Goal: Task Accomplishment & Management: Complete application form

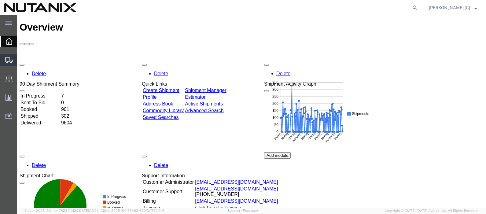
click at [0, 0] on span "Create Shipment" at bounding box center [0, 0] width 0 height 0
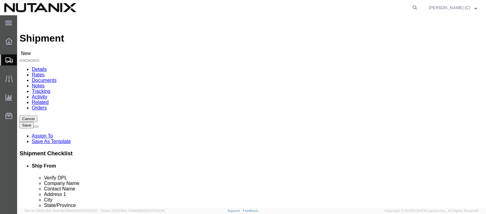
select select
click input "text"
paste input "[PERSON_NAME]"
type input "[PERSON_NAME]"
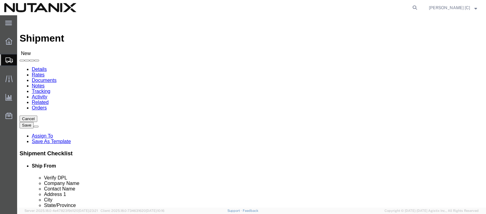
drag, startPoint x: 261, startPoint y: 139, endPoint x: 247, endPoint y: 137, distance: 14.2
paste input "[STREET_ADDRESS]"
type input "[STREET_ADDRESS]"
drag, startPoint x: 95, startPoint y: 124, endPoint x: 70, endPoint y: 126, distance: 25.7
click input "[PERSON_NAME]"
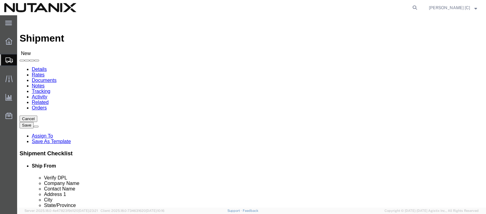
paste input "[PERSON_NAME]"
type input "[PERSON_NAME]"
click input "text"
type input "Dur"
select select "46554"
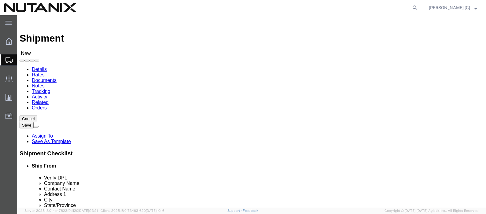
select select "NC"
click input "text"
type input "[PERSON_NAME]"
select select
select select "NC"
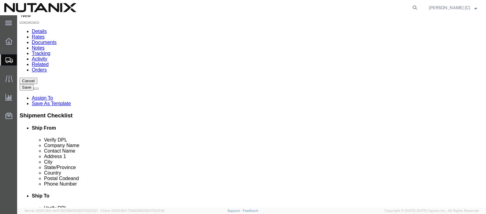
scroll to position [76, 0]
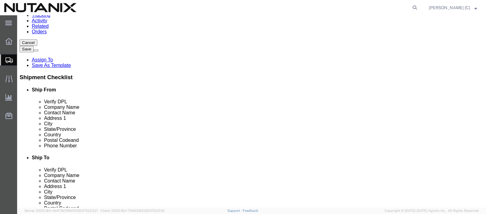
type input "[PERSON_NAME]"
click input "text"
type input "9192744215"
click input "text"
drag, startPoint x: 141, startPoint y: 141, endPoint x: 31, endPoint y: 129, distance: 110.4
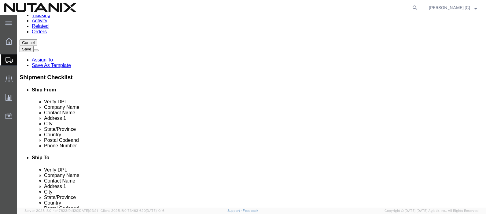
click div "Location My Profile Location [GEOGRAPHIC_DATA] - [GEOGRAPHIC_DATA] [GEOGRAPHIC_…"
type input "[DOMAIN_NAME][EMAIL_ADDRESS][DOMAIN_NAME]"
click div "Shipment Information Package Information Special Services"
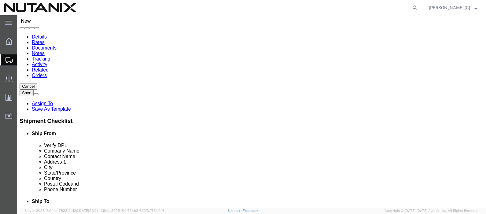
scroll to position [0, 0]
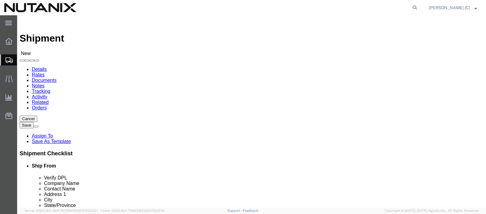
click input "text"
type input "Nutanix"
click div "Please fix the following errors Ship From Location Location My Profile Location…"
click input "text"
paste input "Southlake"
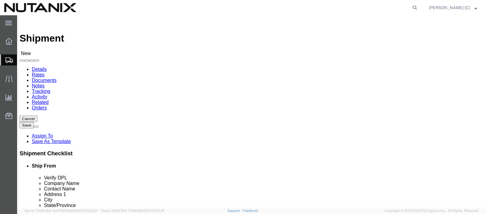
type input "Southlake"
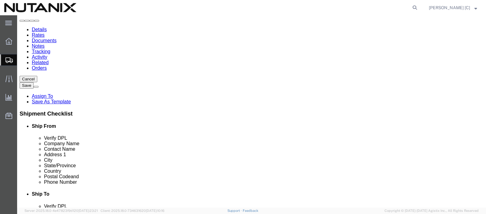
scroll to position [76, 0]
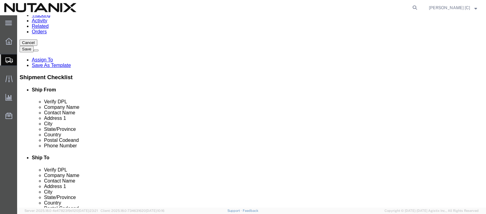
paste input "TX 76092"
type input "76092"
type input "t"
type input "te"
click input "text"
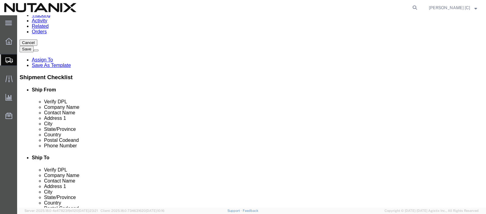
type input "9192474215"
click input "text"
type input "[DOMAIN_NAME][EMAIL_ADDRESS][DOMAIN_NAME]"
click div "ADDITIONAL INFORMATION"
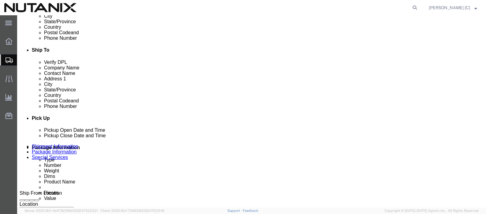
scroll to position [229, 0]
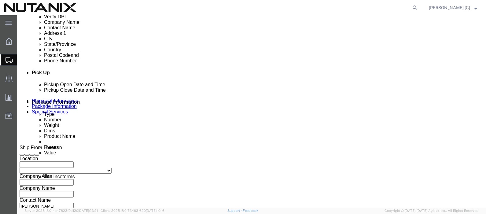
click div "Se[DATE]00 PM"
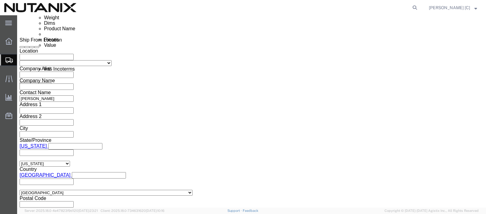
type input "4:00 PM"
click button "Apply"
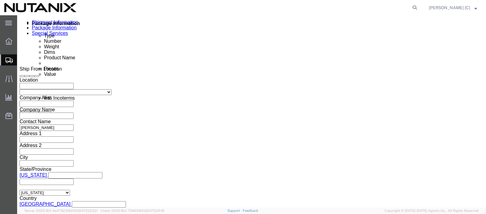
scroll to position [260, 0]
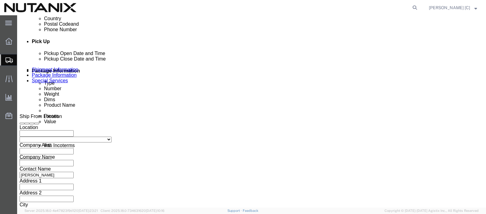
click select "Select Account Type Activity ID Airline Appointment Number ASN Batch Request # …"
select select "PURCHORD"
click select "Select Account Type Activity ID Airline Appointment Number ASN Batch Request # …"
click input "text"
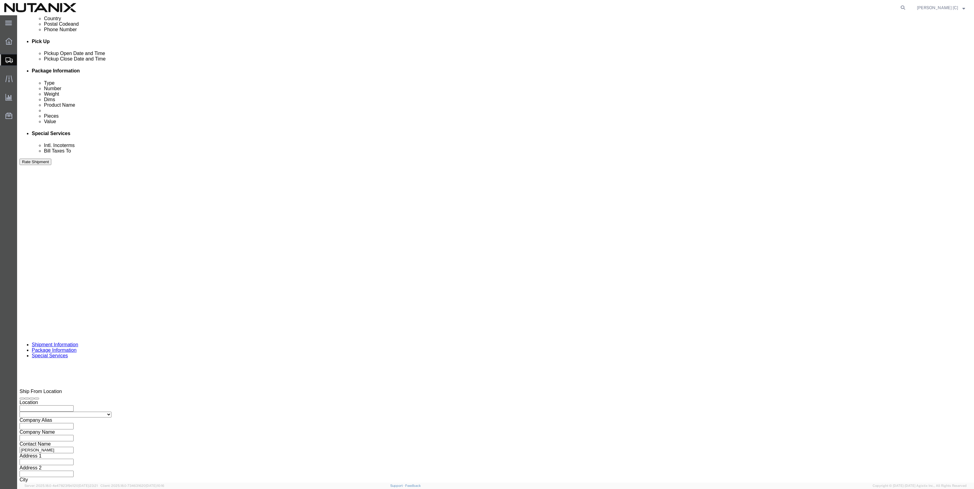
scroll to position [59, 0]
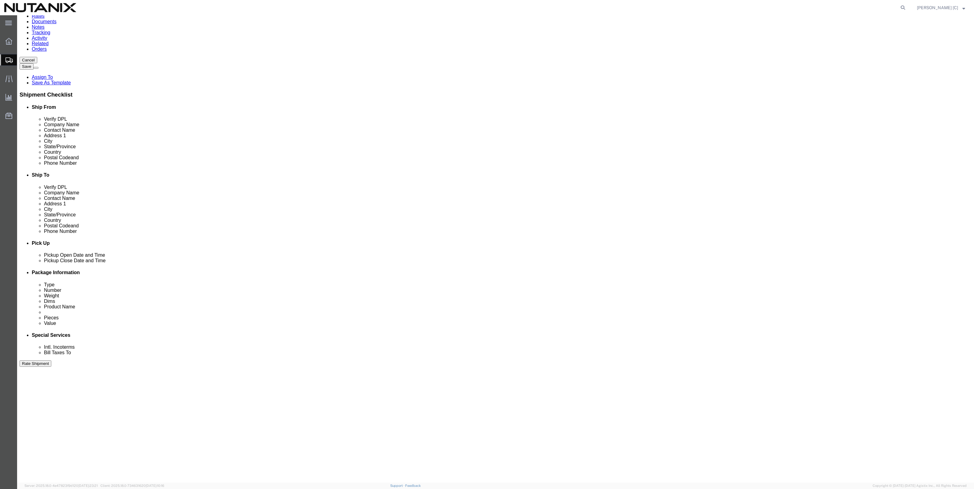
paste input "20101"
type input "Cost Center 20101"
click select "Select Air Less than Truckload Multi-Leg Ocean Freight Rail Small Parcel Truckl…"
select select "SMAL"
click select "Select Air Less than Truckload Multi-Leg Ocean Freight Rail Small Parcel Truckl…"
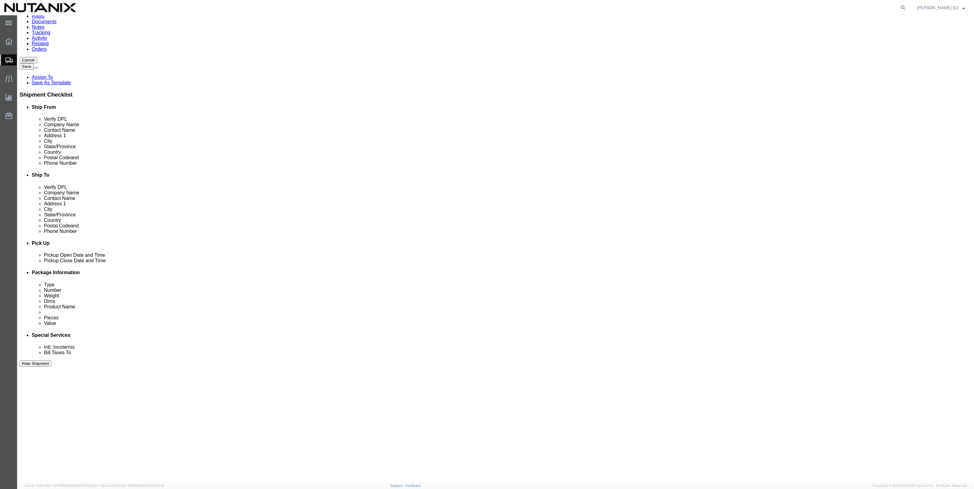
click div
click button "Continue"
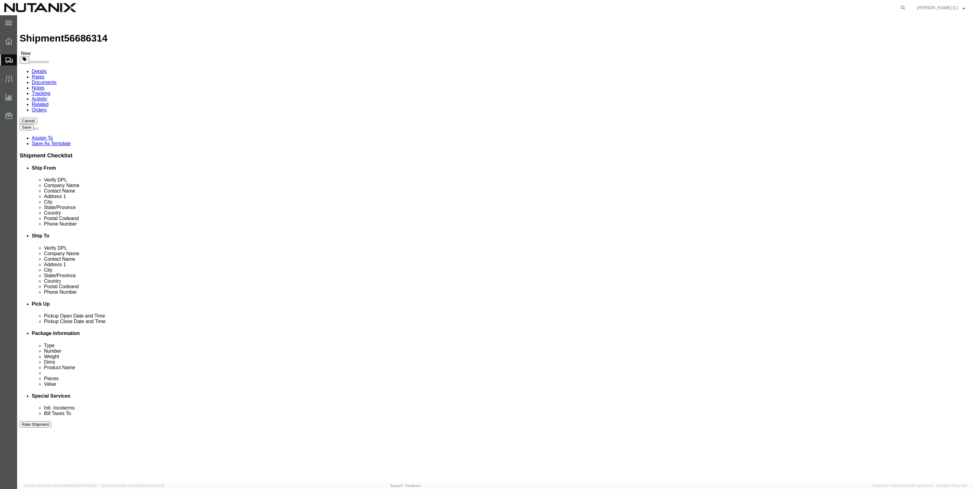
select select "YRPK"
drag, startPoint x: 159, startPoint y: 130, endPoint x: 146, endPoint y: 132, distance: 13.2
click div "Length x Width x Height Select cm ft in"
type input "13"
click input "text"
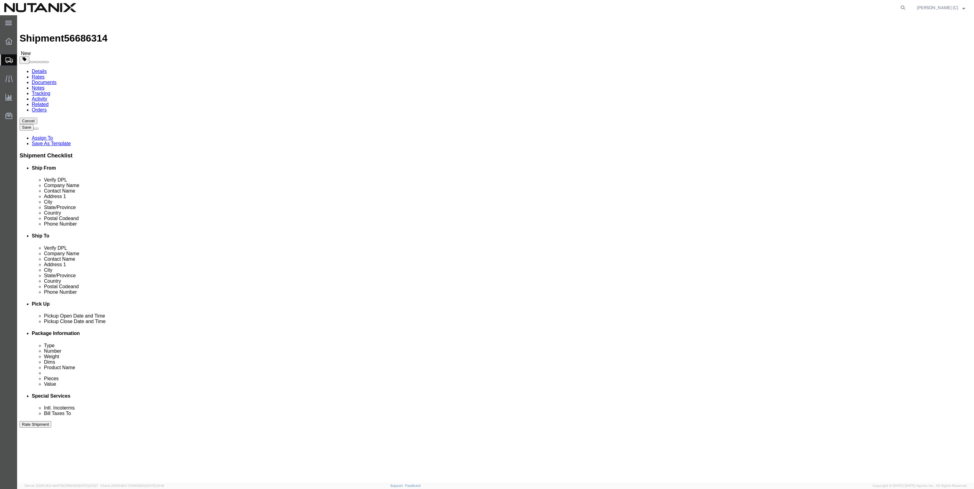
type input "7"
click input "text"
type input "5"
drag, startPoint x: 162, startPoint y: 138, endPoint x: 68, endPoint y: 131, distance: 94.7
click div "Package Type Select Envelope Large Box Medium Box PAK Rack Small Box Tube Your …"
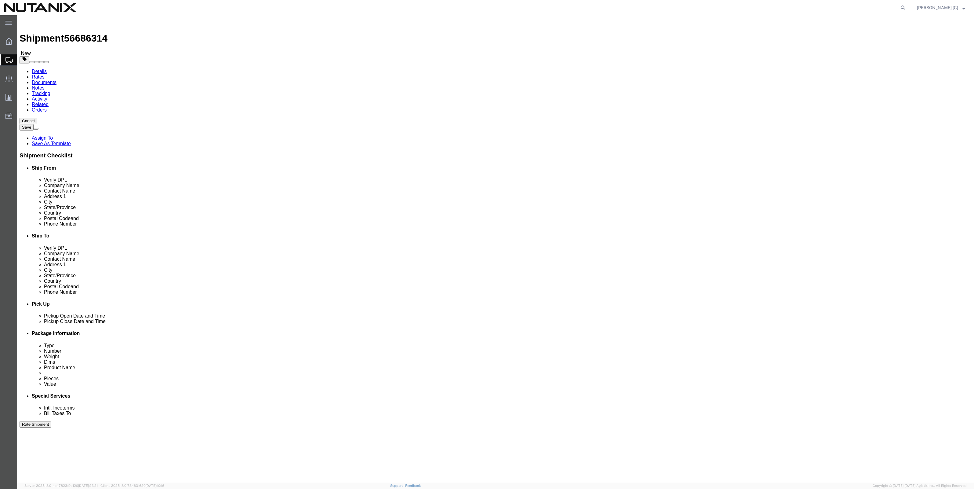
type input "2"
click div "Shipment 56686314 New Details Rates Documents Notes Tracking Activity Related O…"
click link "Add Content"
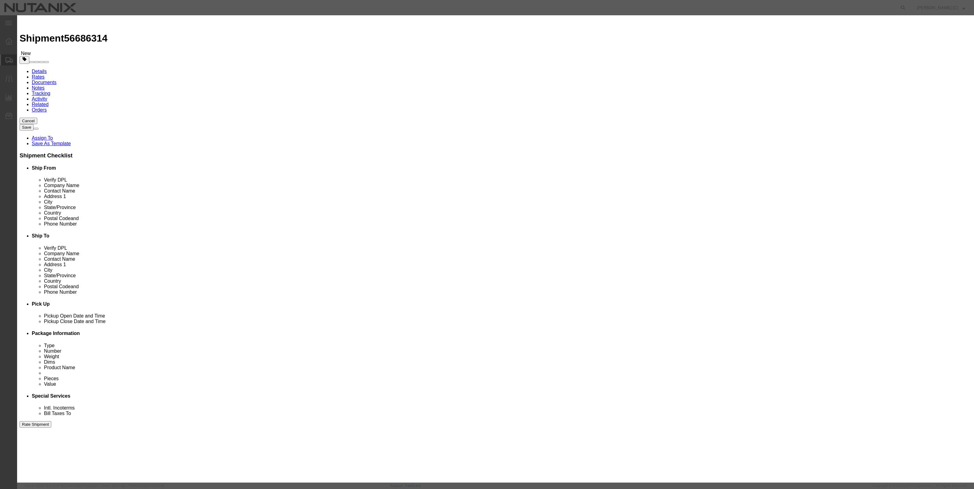
click input "text"
type input "office supplies"
click textarea
type textarea "swagg"
drag, startPoint x: 382, startPoint y: 60, endPoint x: 340, endPoint y: 56, distance: 42.4
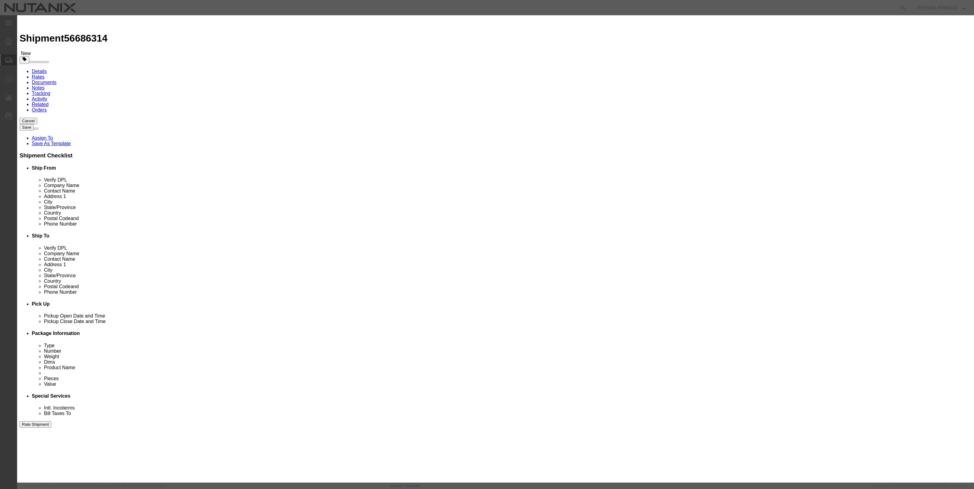
click div "Pieces 0 Select Bag Barrels 100Board Feet Bottle Box Blister Pack Carats Can Ca…"
type input "1"
click div "Commodity library"
click input "text"
type input "10"
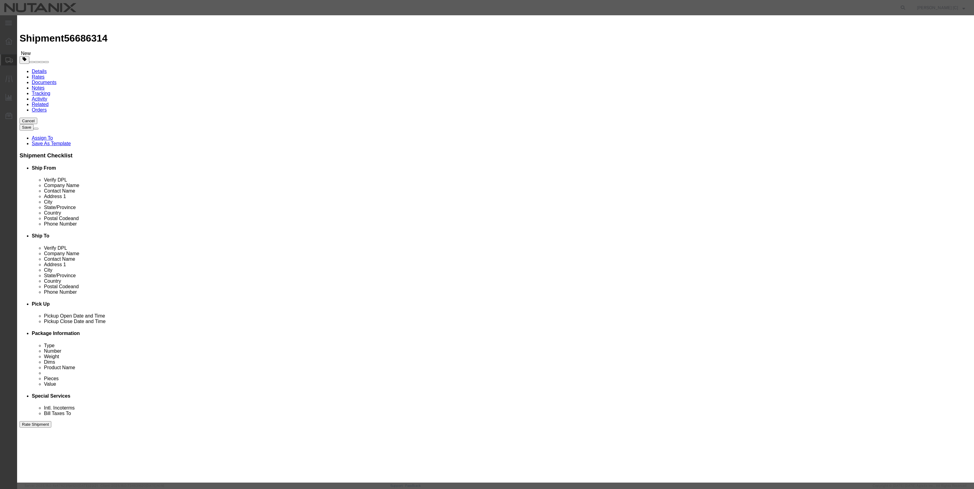
click div "Save & Add Another Save & Close Close"
click button "Save & Close"
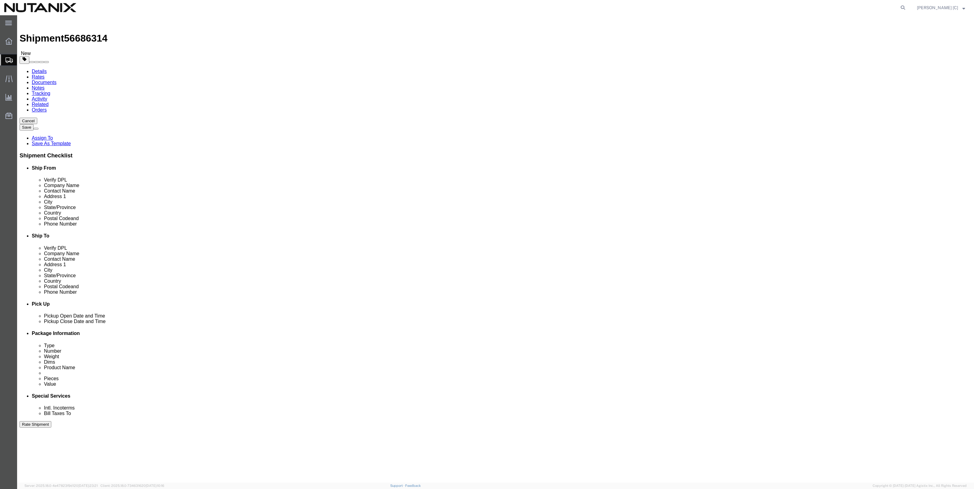
click button "Rate Shipment"
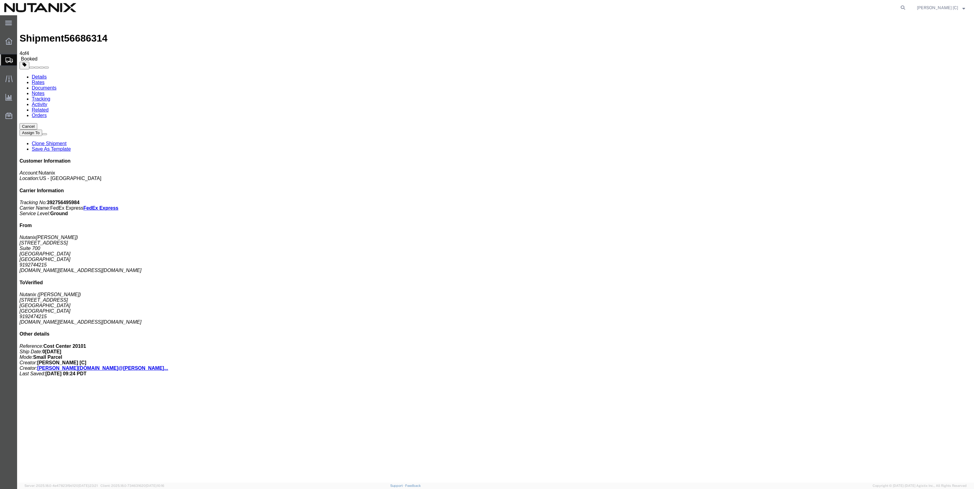
click at [10, 59] on icon at bounding box center [8, 59] width 7 height 5
click at [0, 0] on span "Create Shipment" at bounding box center [0, 0] width 0 height 0
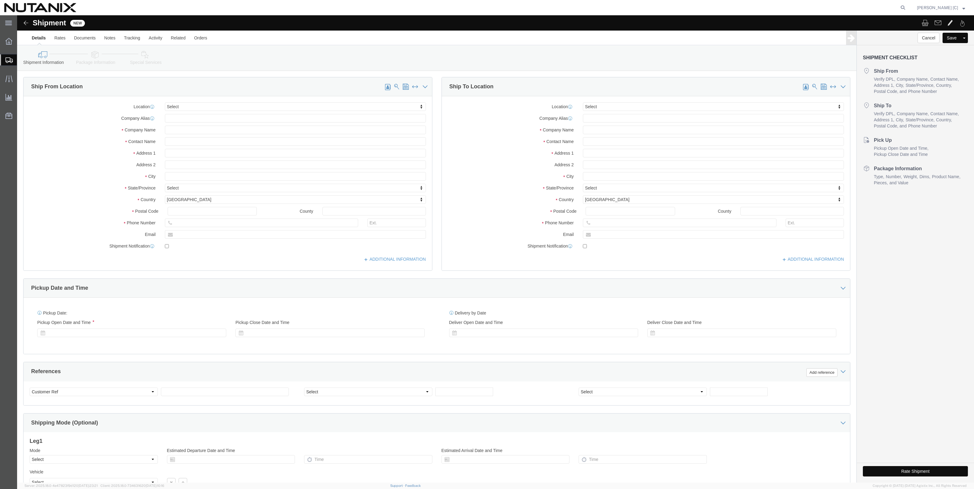
select select
click input "text"
type input "Durh"
select select "46554"
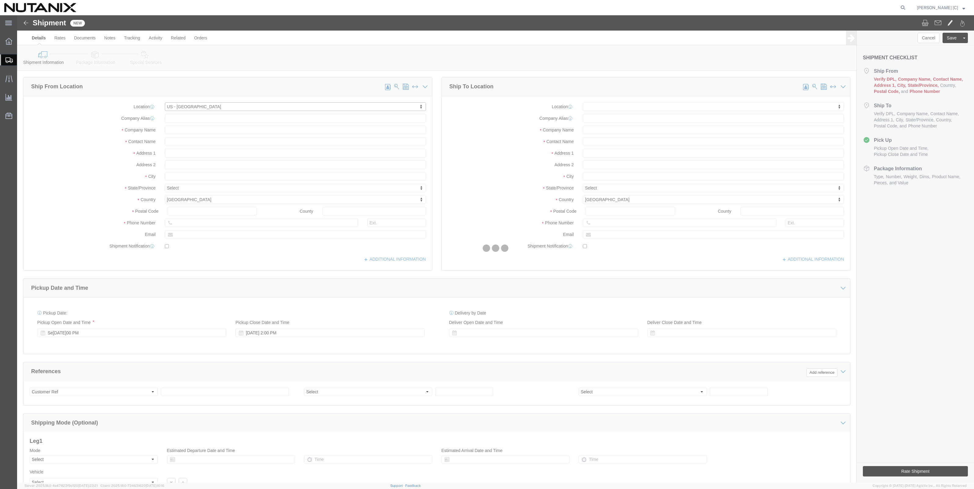
select select "NC"
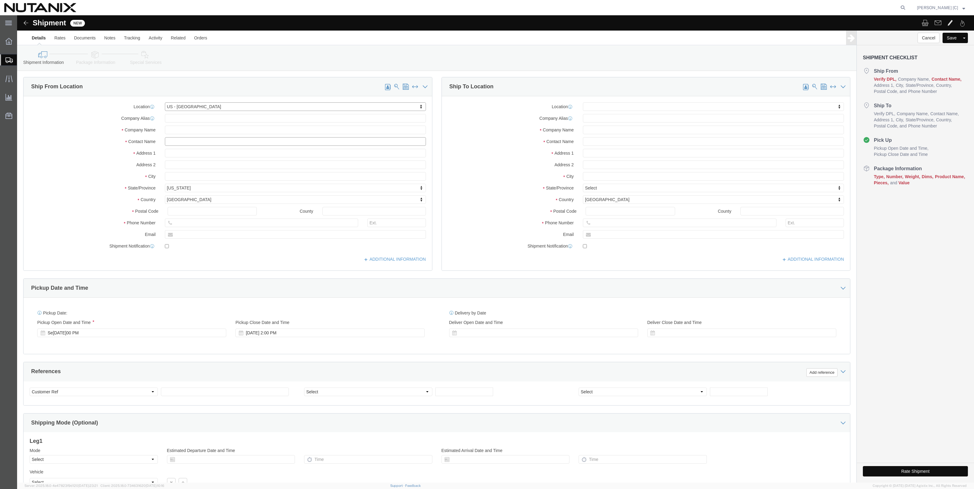
click input "text"
paste input "[PERSON_NAME]"
type input "[PERSON_NAME]"
drag, startPoint x: 177, startPoint y: 127, endPoint x: 127, endPoint y: 119, distance: 50.1
click div "Location [GEOGRAPHIC_DATA] - [GEOGRAPHIC_DATA] My Profile Location [GEOGRAPHIC_…"
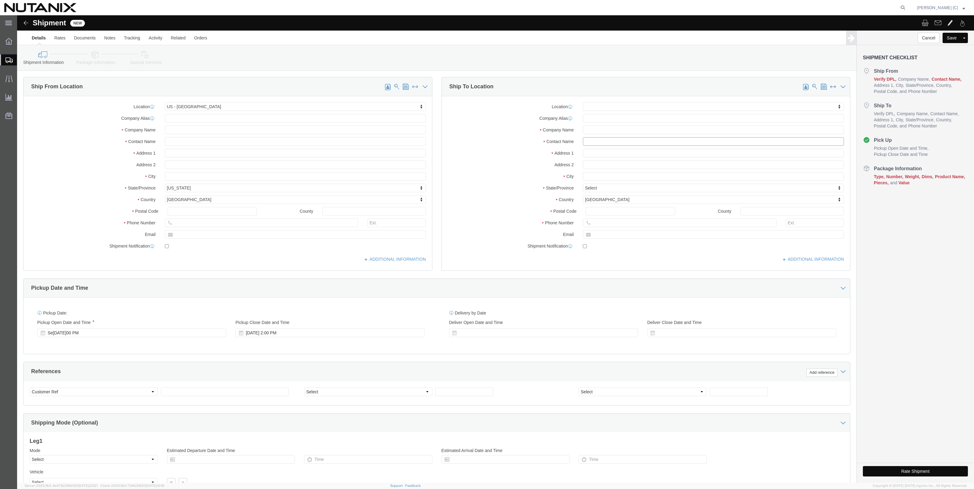
paste input "[PERSON_NAME]"
type input "[PERSON_NAME]"
click input "text"
type input "[PERSON_NAME]"
click div "Location [GEOGRAPHIC_DATA] - [GEOGRAPHIC_DATA] My Profile Location [GEOGRAPHIC_…"
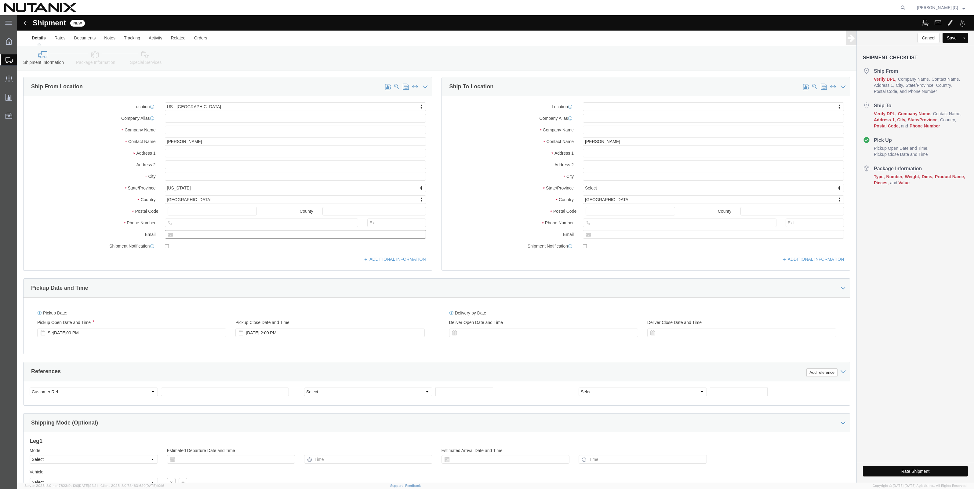
click input "text"
type input "[DOMAIN_NAME][EMAIL_ADDRESS][DOMAIN_NAME]"
click div "Location [GEOGRAPHIC_DATA] - [GEOGRAPHIC_DATA] My Profile Location [GEOGRAPHIC_…"
click input "text"
drag, startPoint x: 603, startPoint y: 114, endPoint x: 597, endPoint y: 115, distance: 6.3
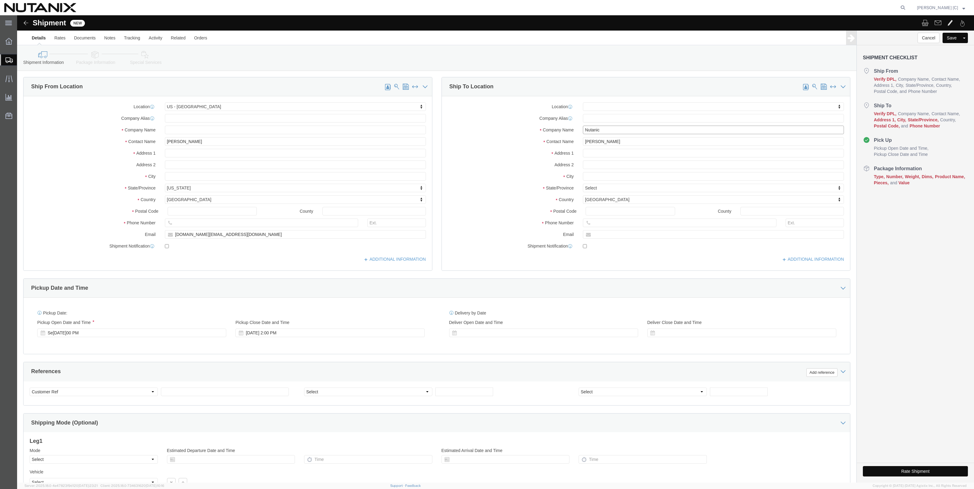
click input "Nutanic"
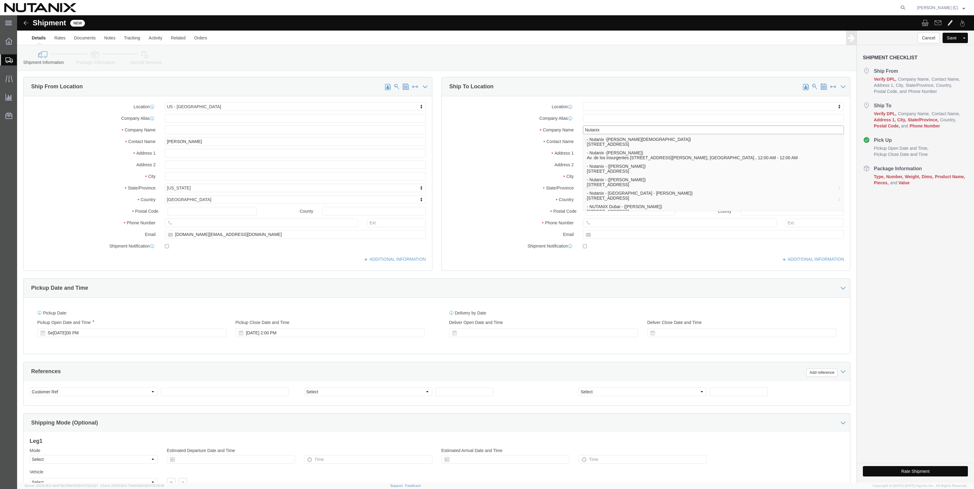
paste input ", c/o Cyxtera"
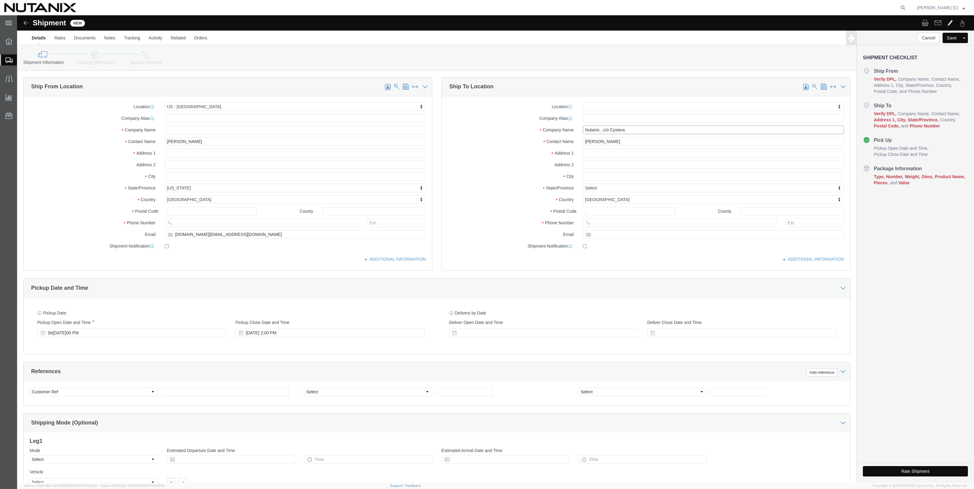
type input "Nutanix , c/o Cyxtera"
click input "text"
paste input "SC5 DC"
type input "SC5 DC"
paste input "[STREET_ADDRESS][PERSON_NAME]"
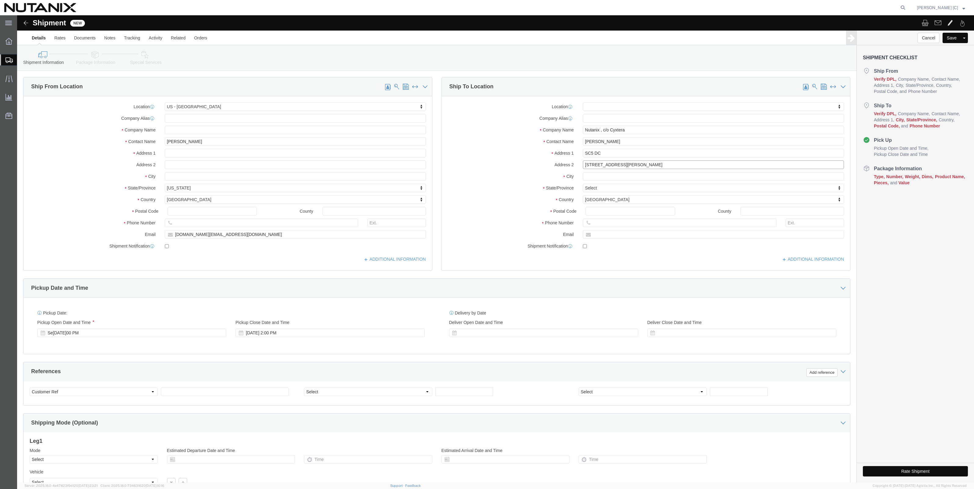
type input "[STREET_ADDRESS][PERSON_NAME]"
paste input "Sant[PERSON_NAME]ra"
type input "Sant[PERSON_NAME]ra"
click input "Postal Code"
paste input "95051"
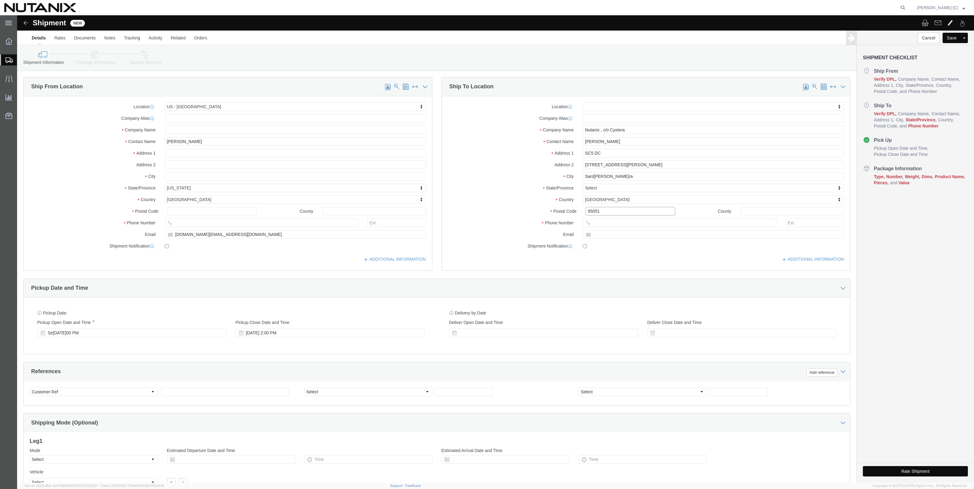
type input "95051"
click input "text"
type input "ca"
click input "text"
type input "9192474215"
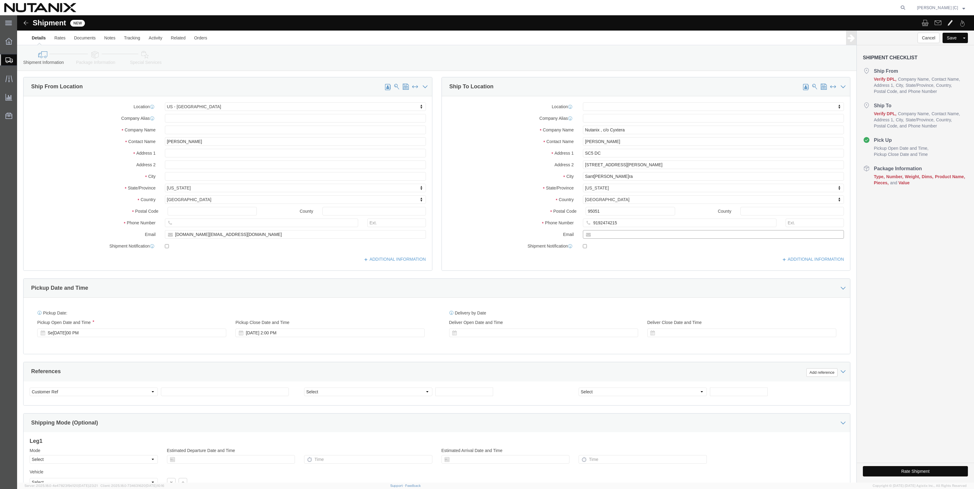
click input "text"
click div "Phone Number [PHONE_NUMBER]"
click input "text"
click label "Email"
paste input "[PERSON_NAME][EMAIL_ADDRESS][PERSON_NAME][DOMAIN_NAME]"
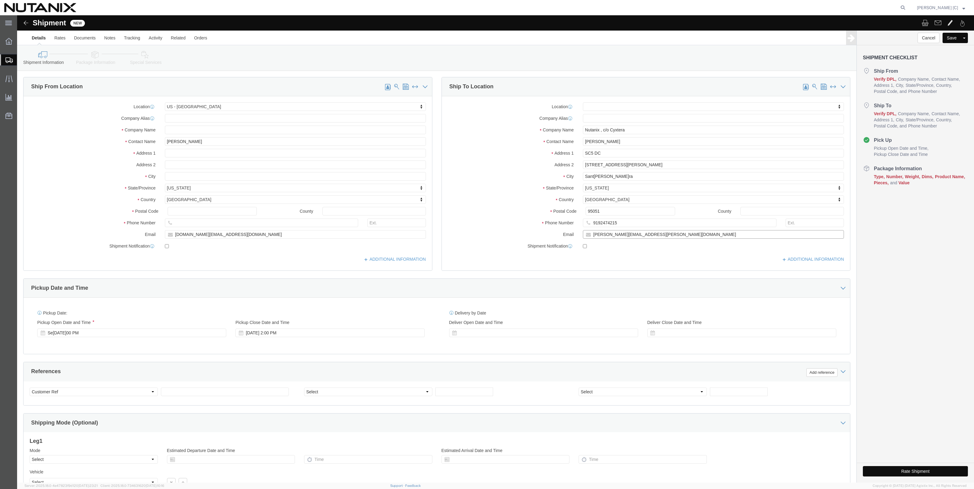
click input "[PERSON_NAME][EMAIL_ADDRESS][PERSON_NAME][DOMAIN_NAME]"
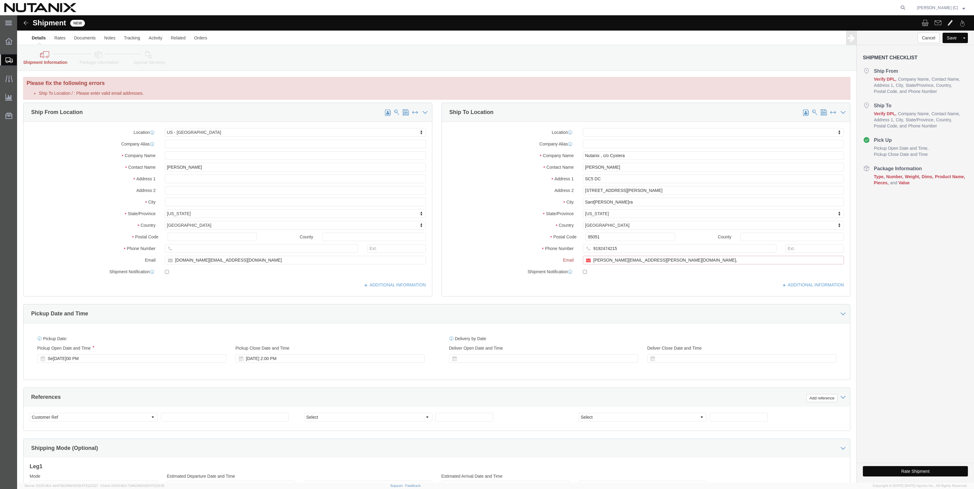
type input "[PERSON_NAME][EMAIL_ADDRESS][PERSON_NAME][DOMAIN_NAME]"
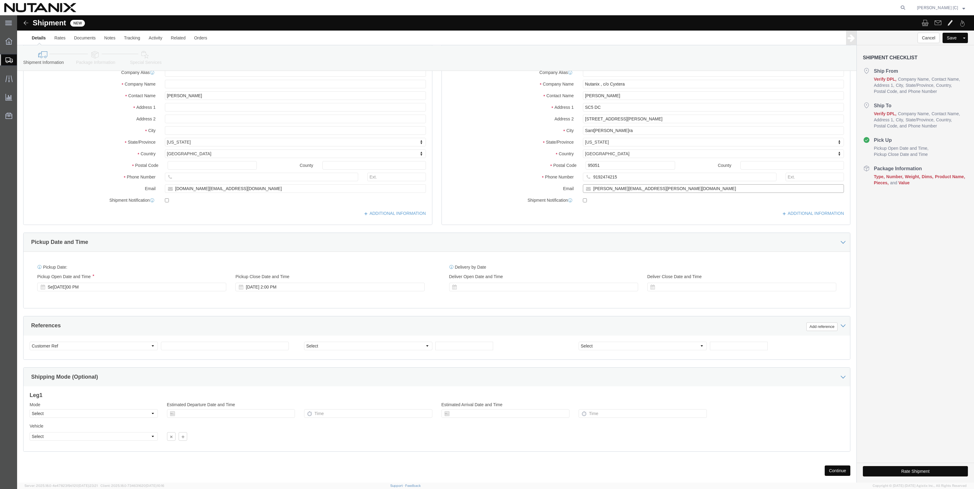
scroll to position [59, 0]
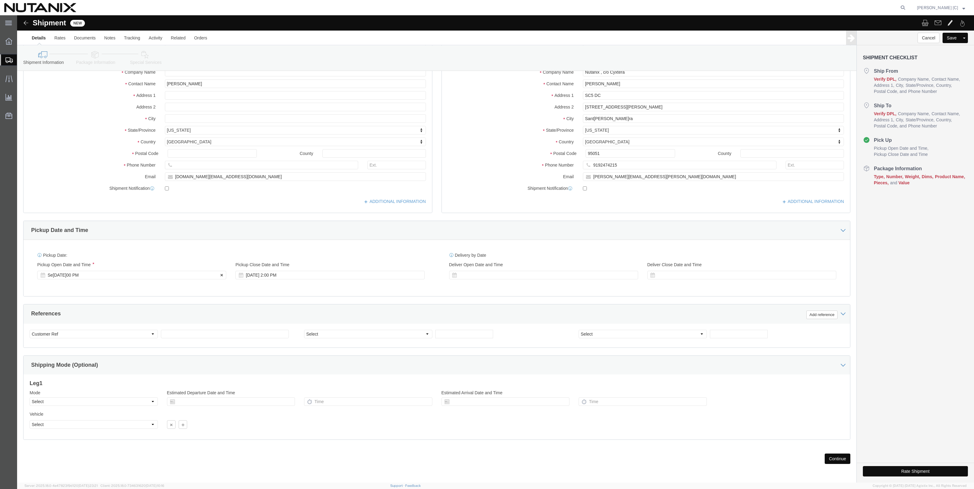
click div "Se[DATE]00 PM"
type input "4:00 PM"
click button "Apply"
click select "Select Account Type Activity ID Airline Appointment Number ASN Batch Request # …"
select select "PURCHORD"
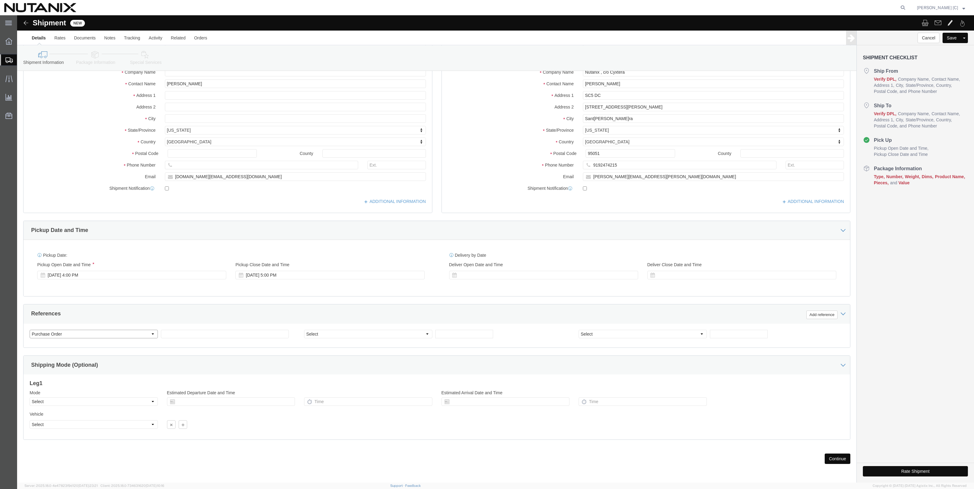
click select "Select Account Type Activity ID Airline Appointment Number ASN Batch Request # …"
click input "text"
type input "Cost Center"
click select "Select Air Less than Truckload Multi-Leg Ocean Freight Rail Small Parcel Truckl…"
select select "SMAL"
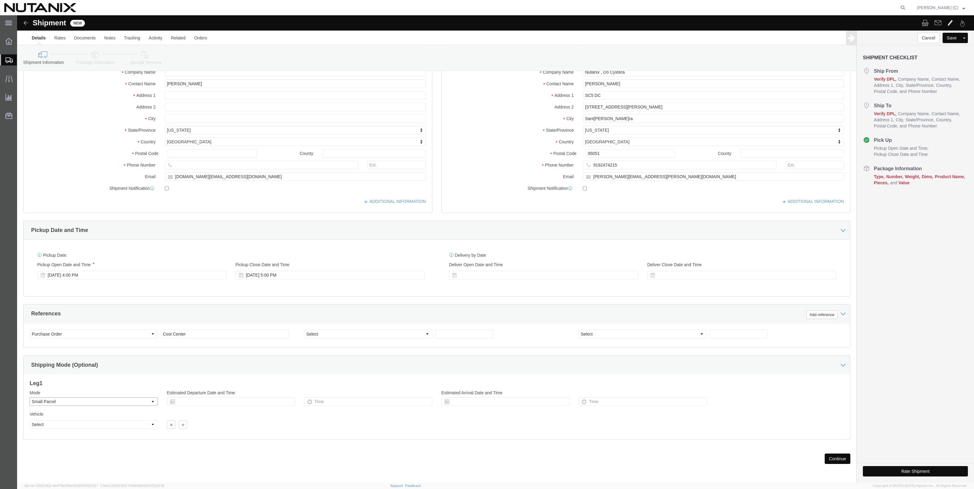
click select "Select Air Less than Truckload Multi-Leg Ocean Freight Rail Small Parcel Truckl…"
click div "Please fix the following errors Ship To Location / : Please enter valid email a…"
paste input "Code 32058"
type input "Cost Center Code 32058"
click div "Shipping Mode (Optional)"
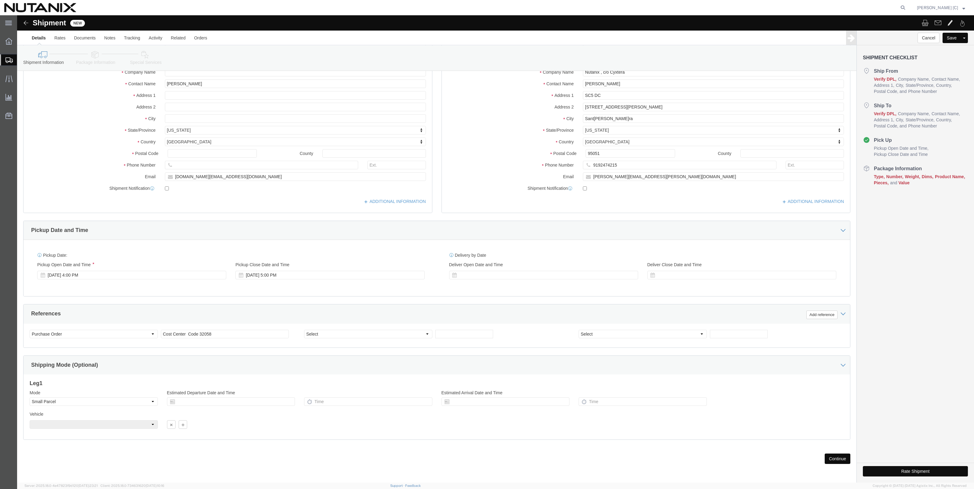
click button "Continue"
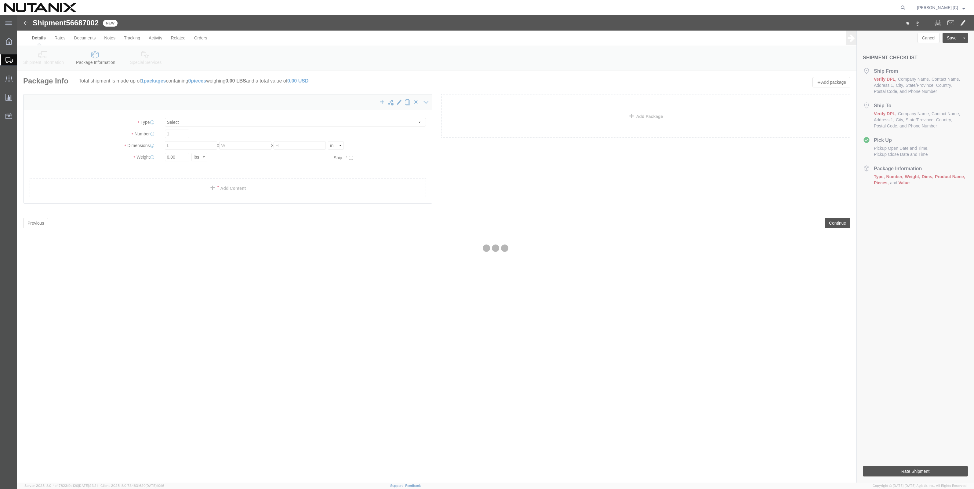
select select "YRPK"
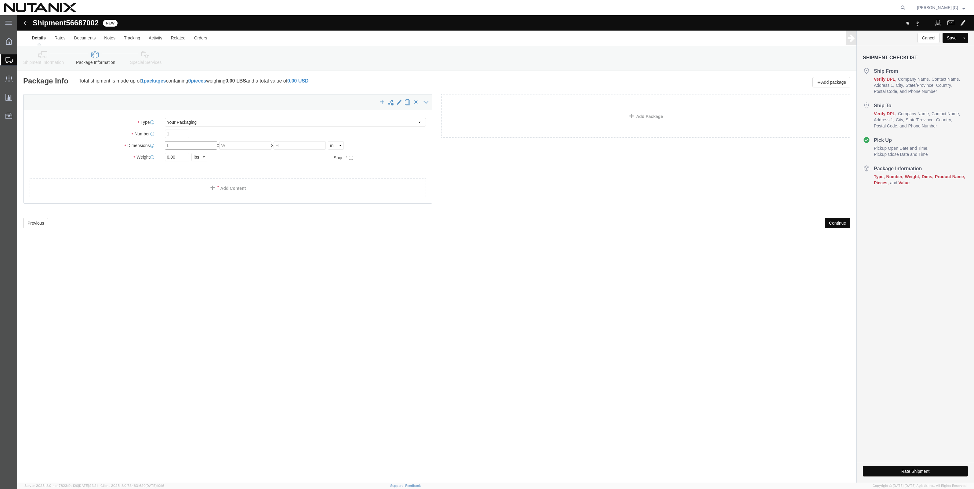
drag, startPoint x: 157, startPoint y: 132, endPoint x: 144, endPoint y: 131, distance: 13.5
click div "Length x Width x Height Select cm ft in"
type input "11"
type input "7"
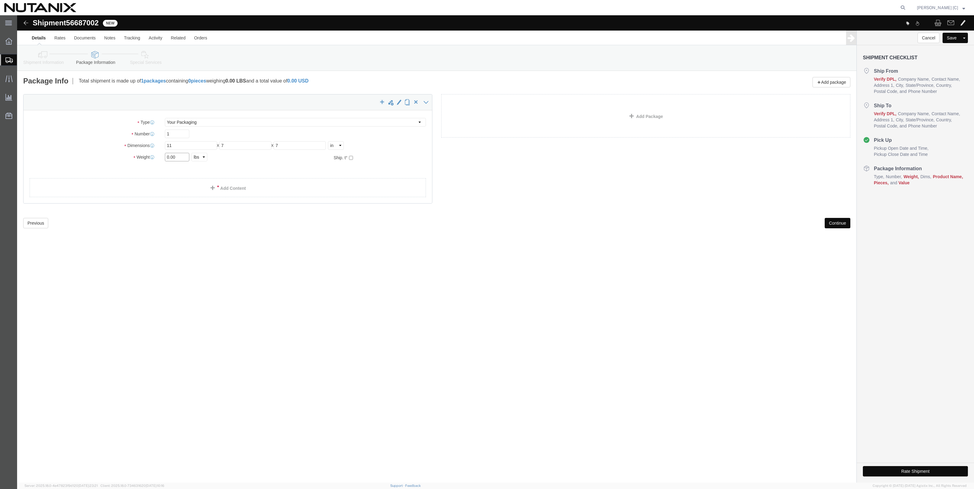
drag, startPoint x: 147, startPoint y: 138, endPoint x: 27, endPoint y: 128, distance: 119.8
click div "Package Type Select Envelope Large Box Medium Box PAK Rack Small Box Tube Your …"
type input "2"
click div "Shipment 56687002 New Details Rates Documents Notes Tracking Activity Related O…"
click link "Add Content"
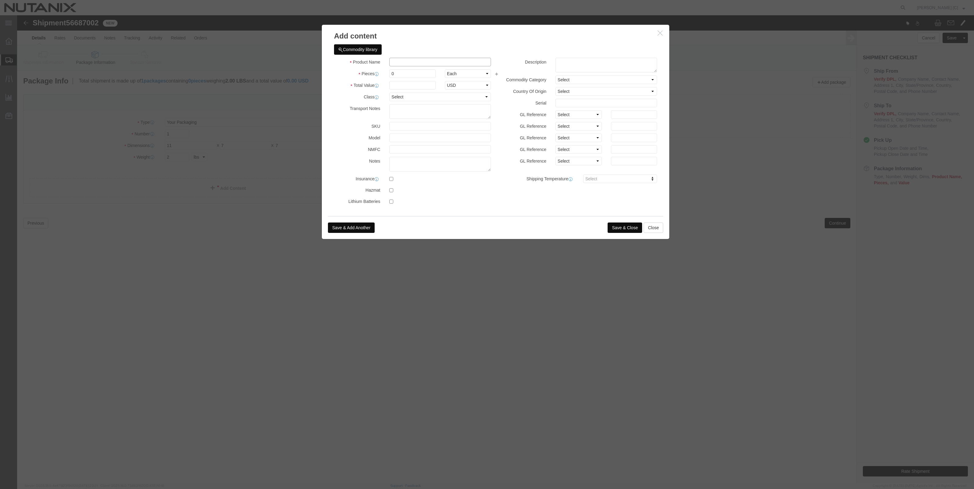
click input "text"
type input "I"
click input "I"
paste textarea "Mellanox CX7 200 GbE Dual Port NICs"
type textarea "Mellanox CX7 200 GbE Dual Port NICs"
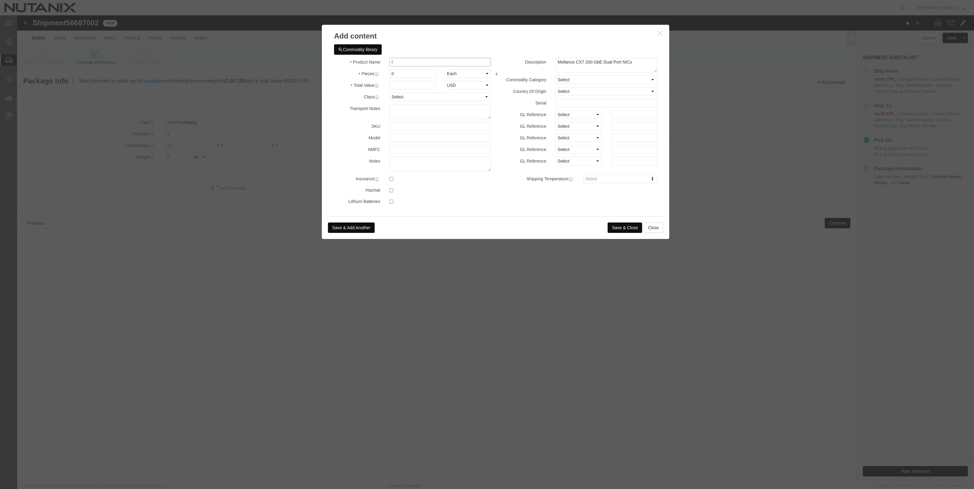
click input "I"
type input "IT Item"
click label
click input "checkbox"
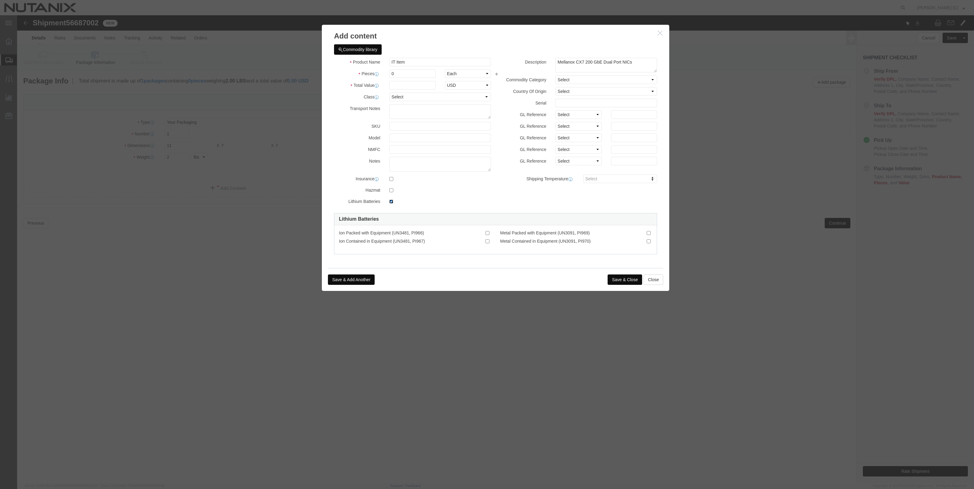
click input "checkbox"
checkbox input "false"
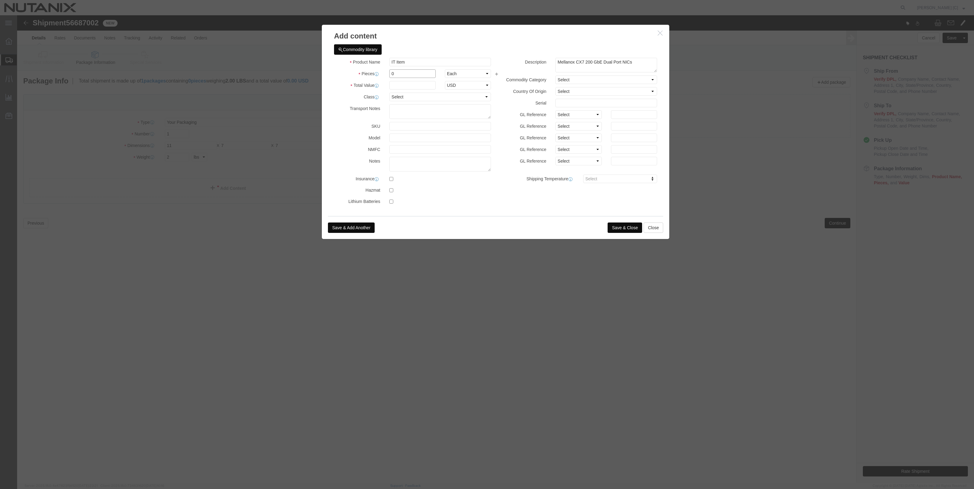
drag, startPoint x: 380, startPoint y: 59, endPoint x: 295, endPoint y: 56, distance: 84.9
click div "Product Name IT Item IT Pieces 0 Select Bag Barrels 100Board Feet Bottle Box Bl…"
type input "1"
click div "Commodity library Product Name IT Item IT Pieces 1 Select Bag Barrels 100Board …"
click input "text"
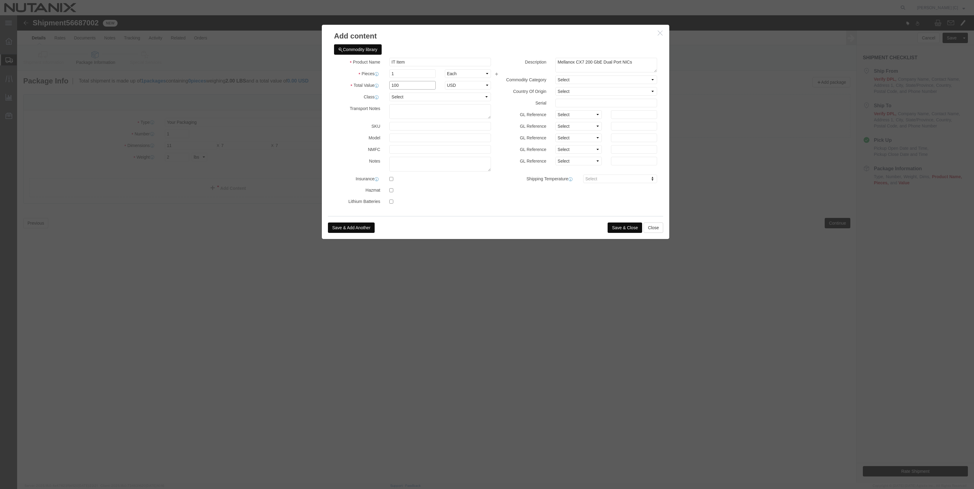
type input "100"
click label
click input "checkbox"
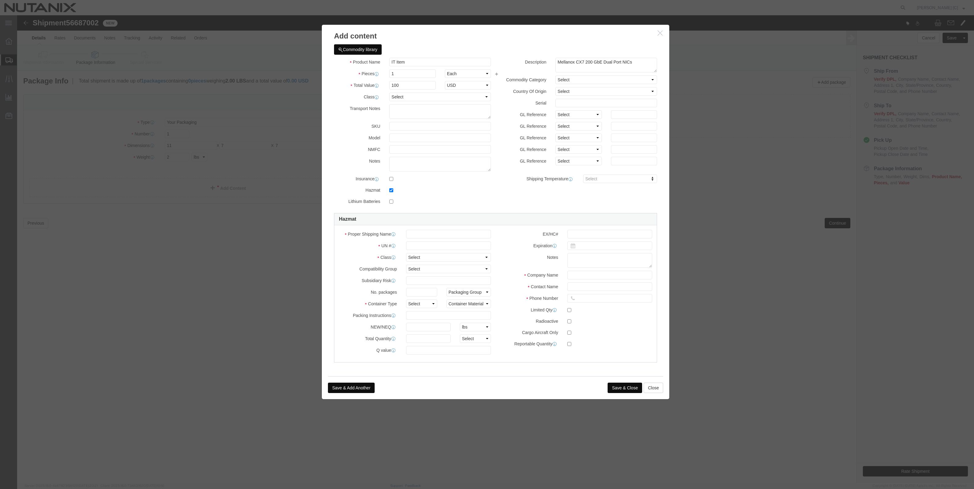
click div "Product Name IT Item IT Pieces 1 Select Bag Barrels 100Board Feet Bottle Box Bl…"
click input "checkbox"
checkbox input "false"
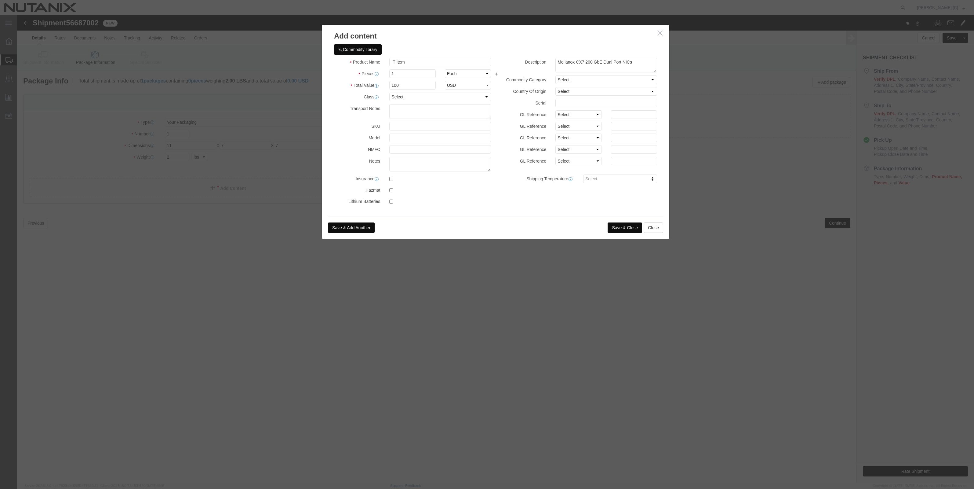
click button "Save & Close"
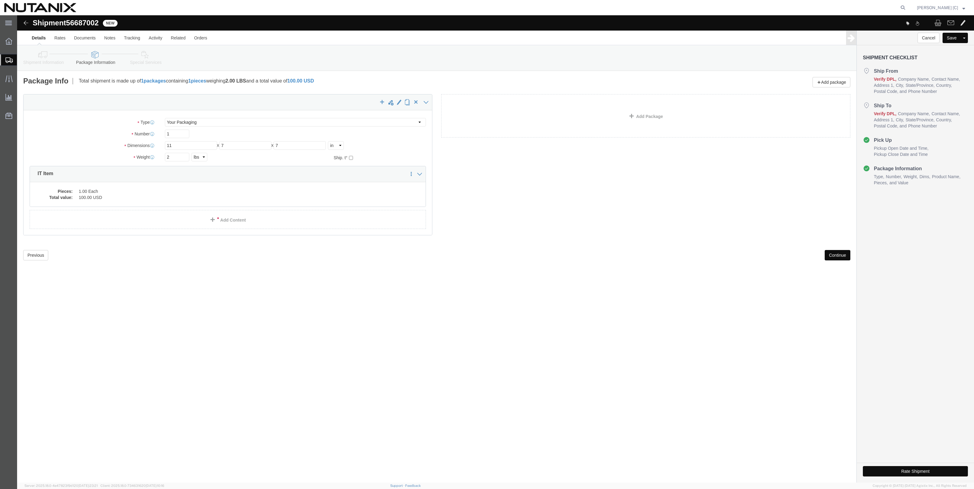
click button "Continue"
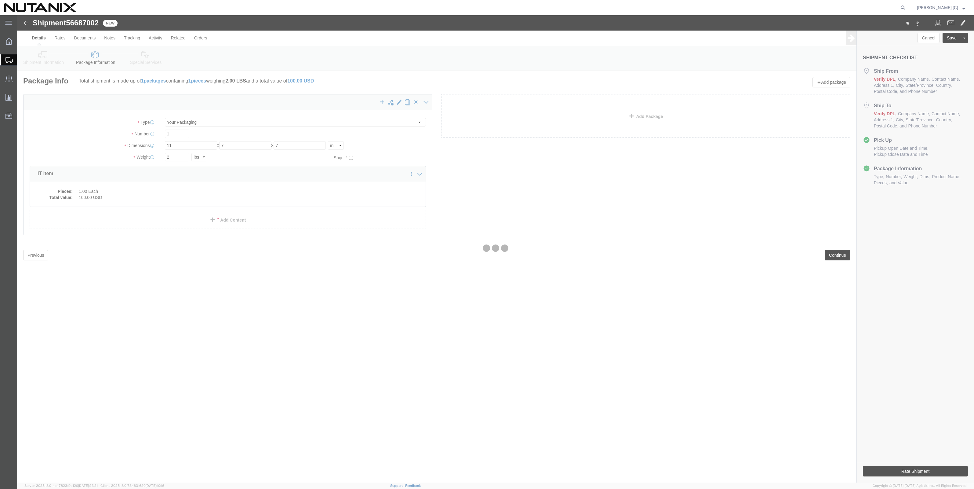
select select
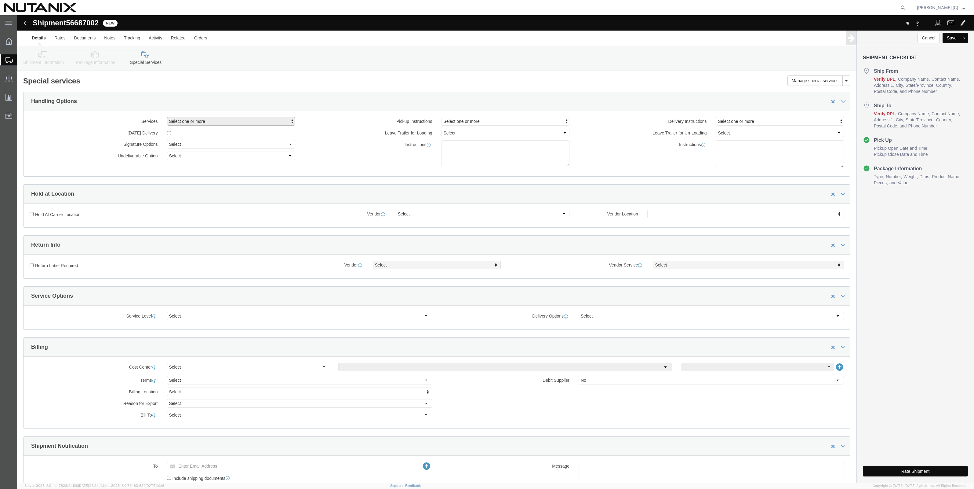
click span "Select one or more"
click div "Instructions"
click select "Select Adult Signature Required Direct Signature Required No Signature Required…"
select select "SignReqOnDeliveryFlag"
click select "Select Adult Signature Required Direct Signature Required No Signature Required…"
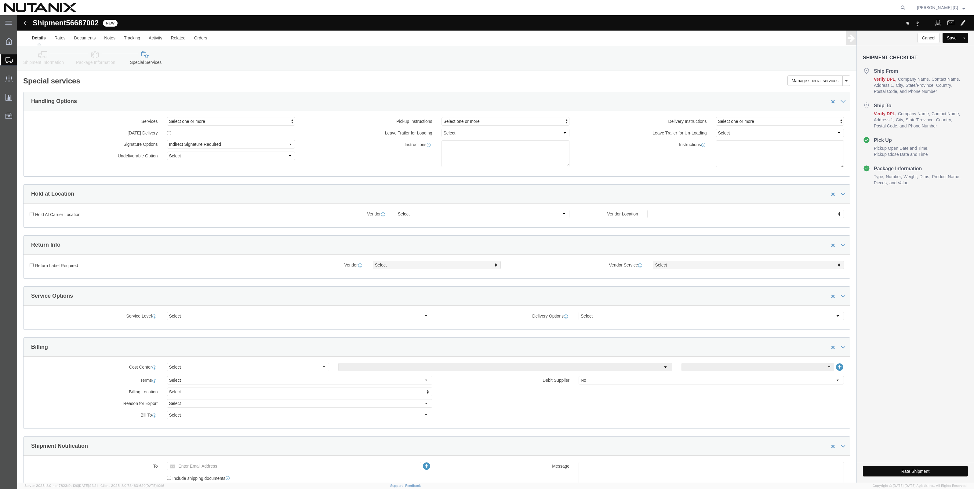
click div "Instructions"
click link "Details"
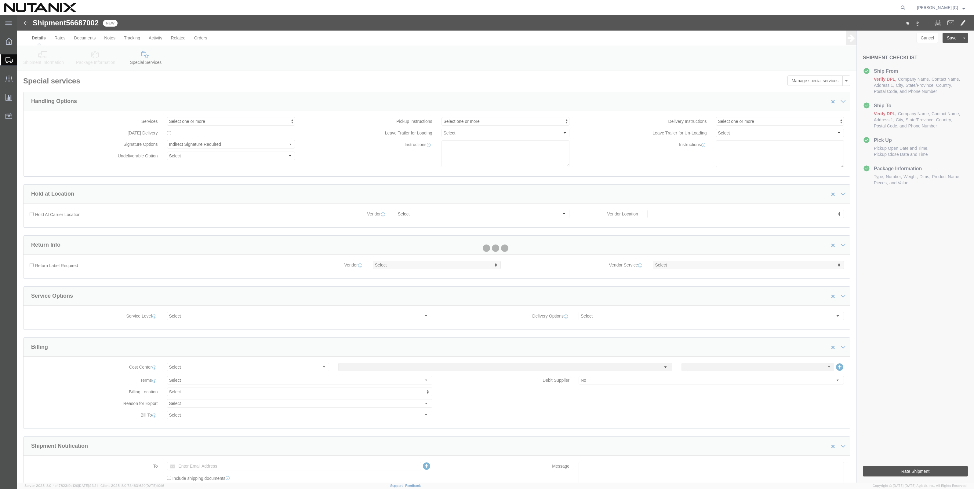
select select "46554"
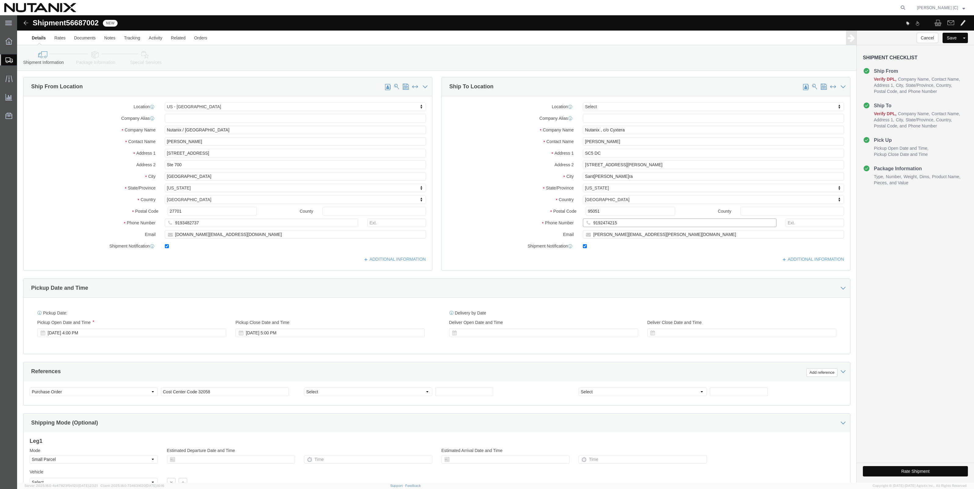
drag, startPoint x: 600, startPoint y: 205, endPoint x: 559, endPoint y: 213, distance: 41.6
click div "Phone Number 9192474215"
paste input "-510-205-6846"
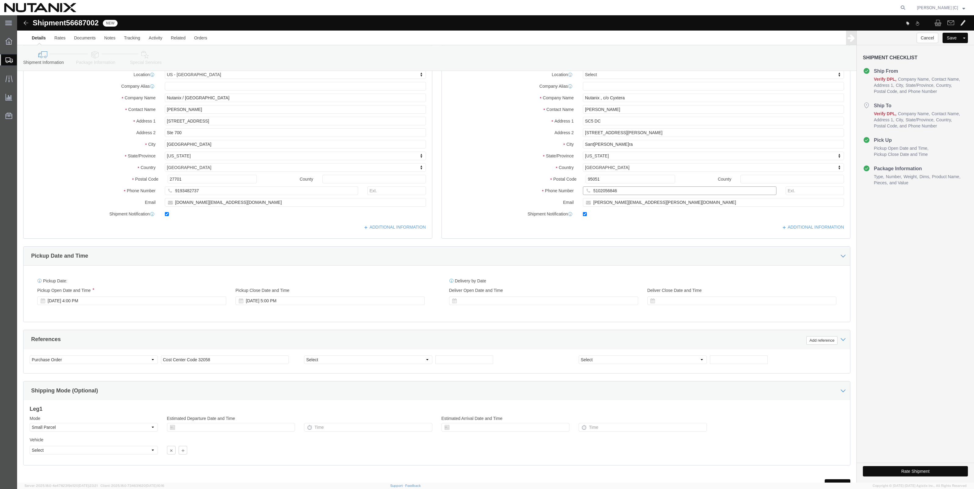
scroll to position [59, 0]
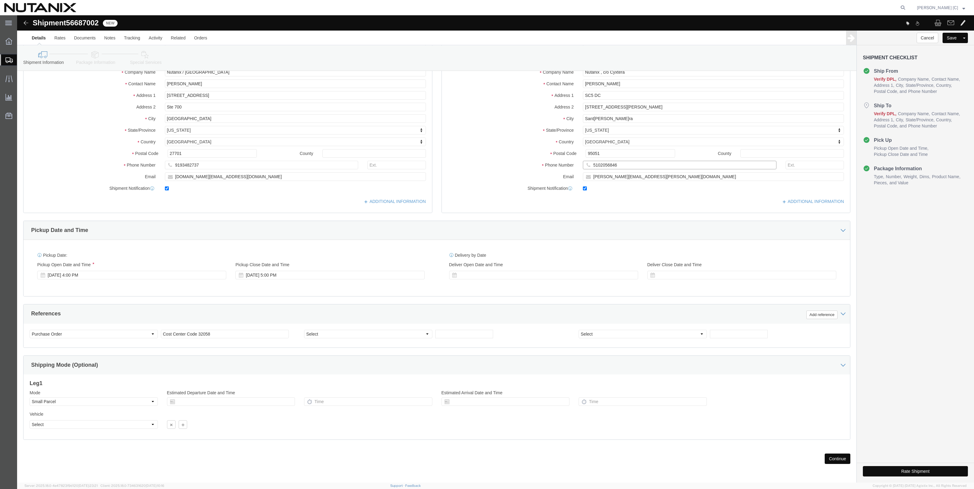
type input "5102056846"
click button "Rate Shipment"
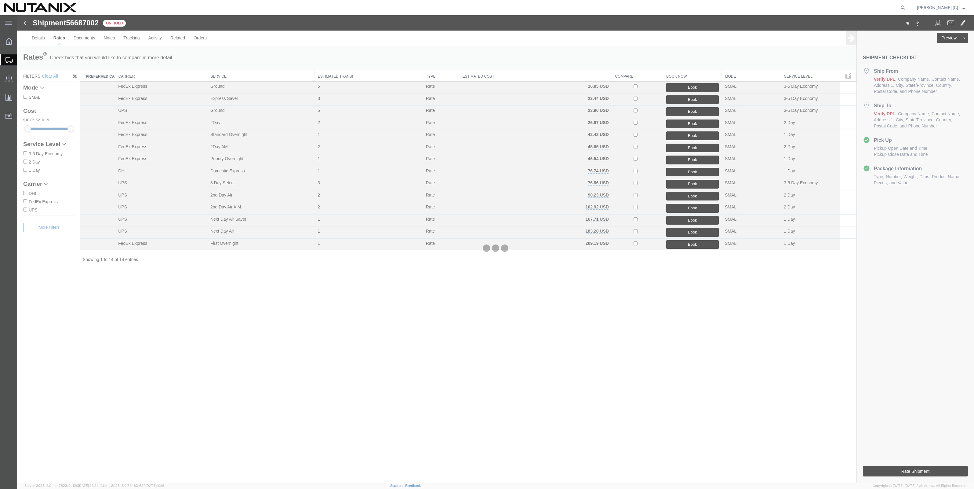
scroll to position [0, 0]
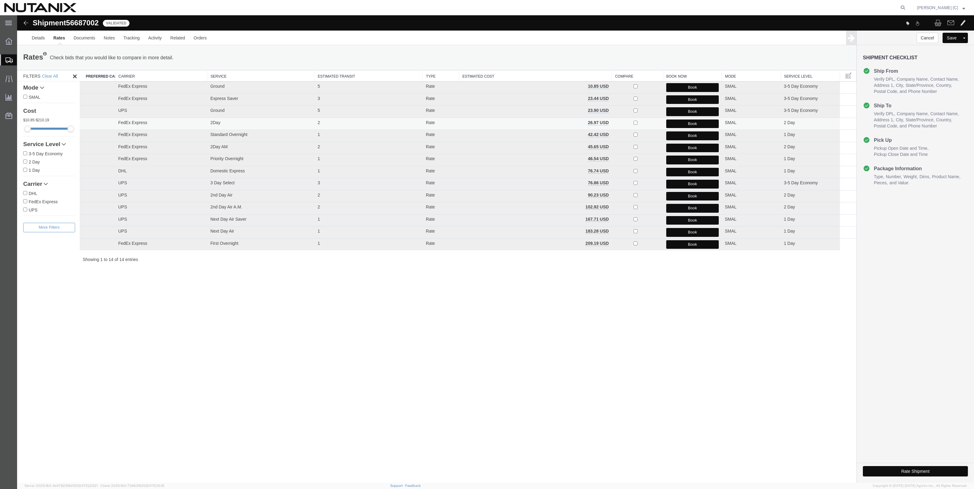
click at [485, 121] on button "Book" at bounding box center [692, 123] width 53 height 9
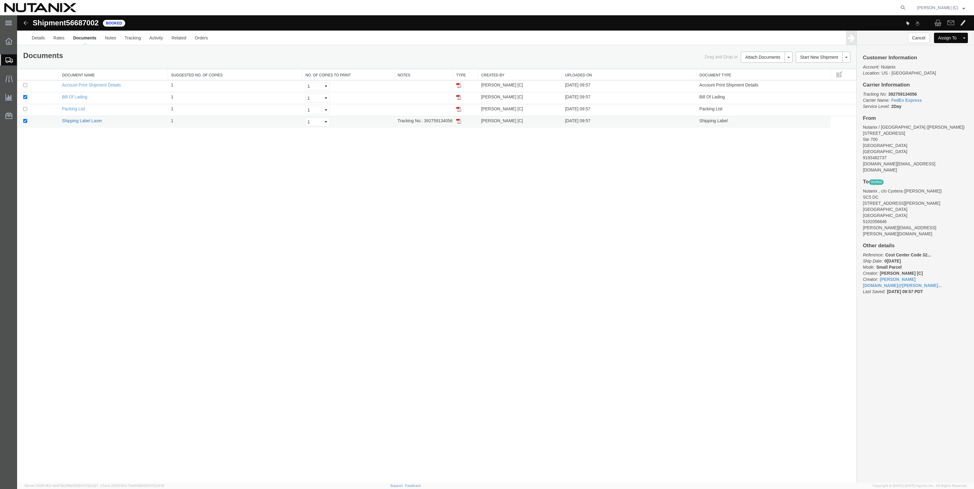
click at [93, 122] on link "Shipping Label Laser" at bounding box center [82, 120] width 40 height 5
